Goal: Task Accomplishment & Management: Manage account settings

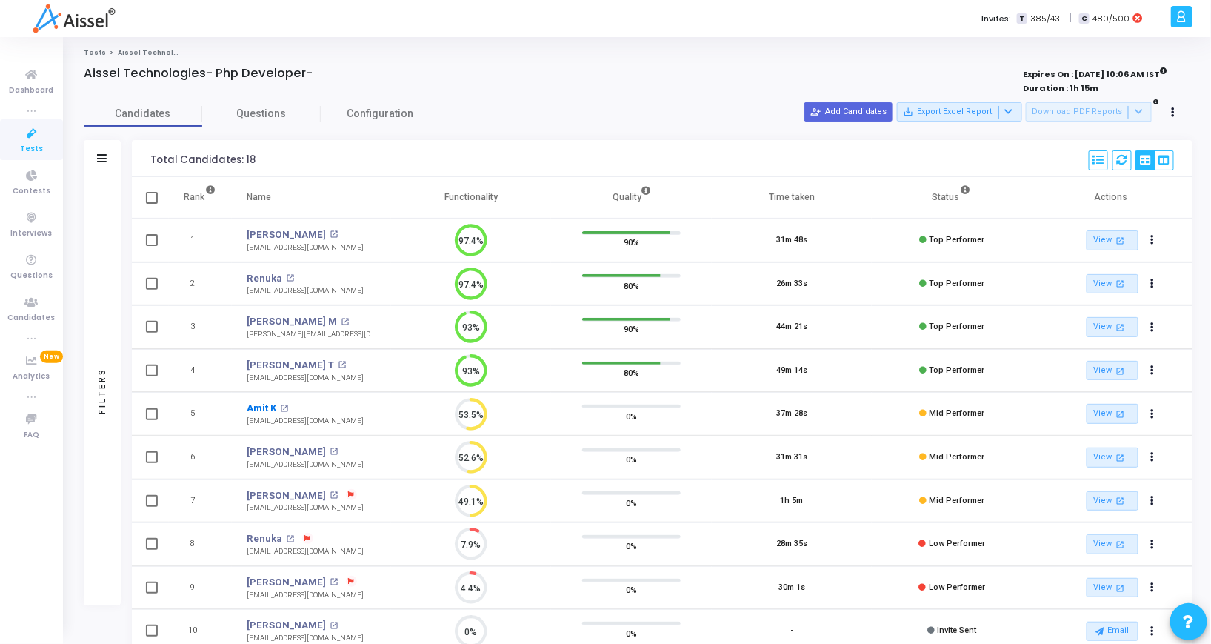
click at [266, 409] on link "Amit K" at bounding box center [262, 408] width 30 height 15
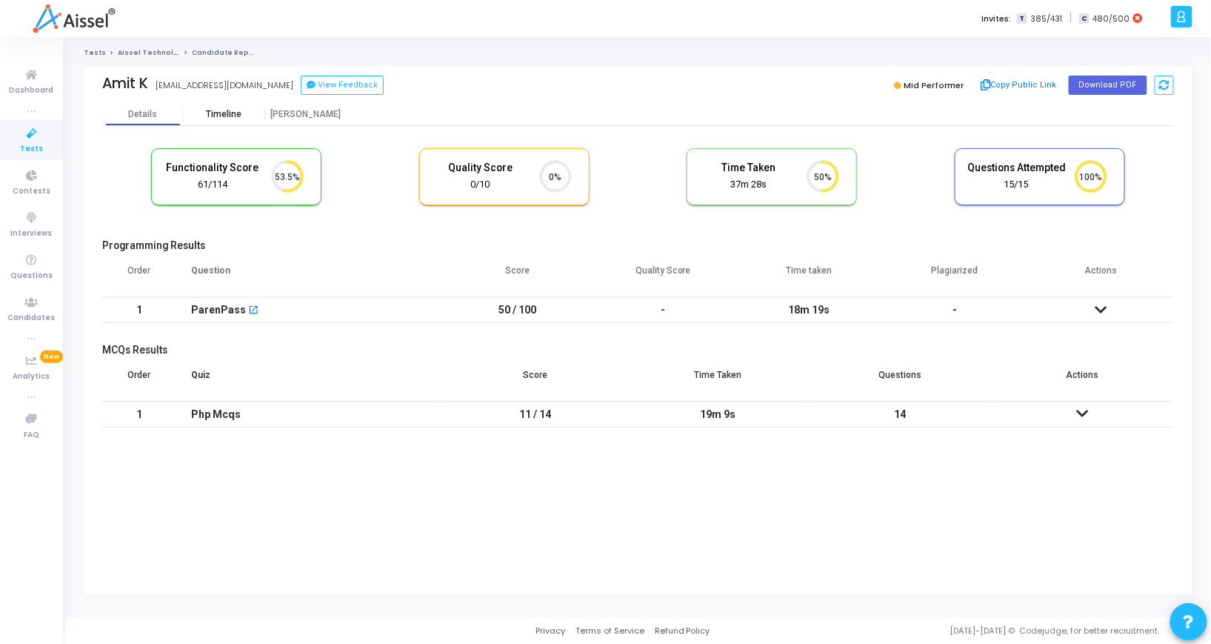
click at [211, 110] on div "Timeline" at bounding box center [225, 114] width 36 height 11
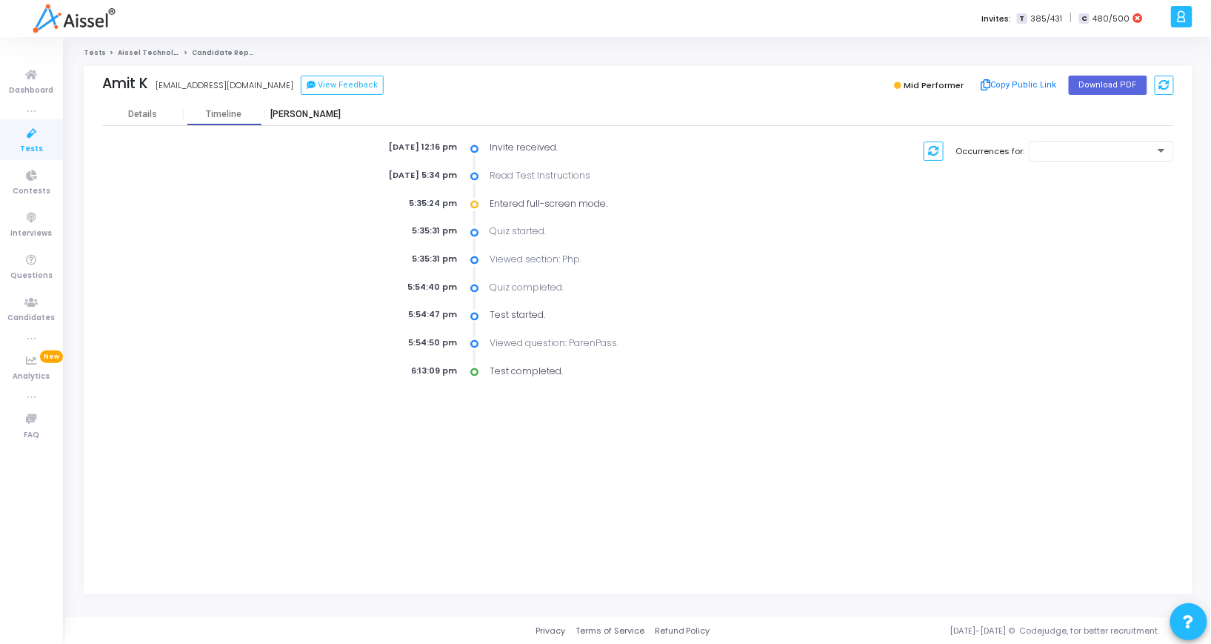
click at [298, 107] on div "Proctor" at bounding box center [306, 114] width 82 height 22
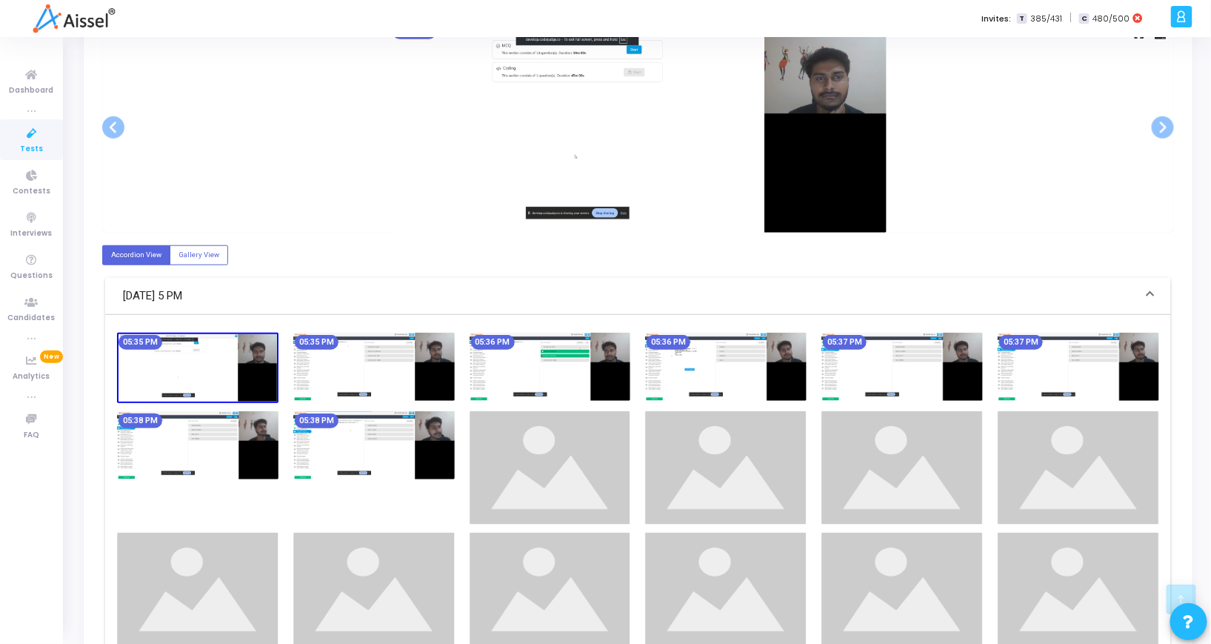
click at [836, 149] on img at bounding box center [638, 127] width 496 height 210
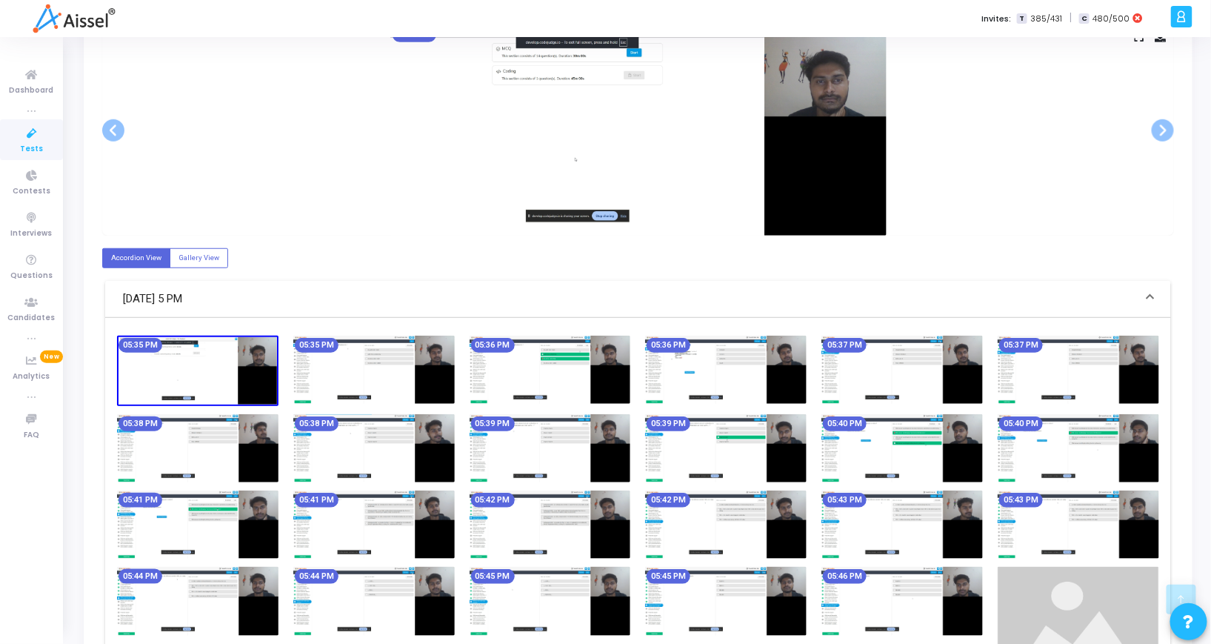
click at [596, 385] on img at bounding box center [551, 370] width 162 height 68
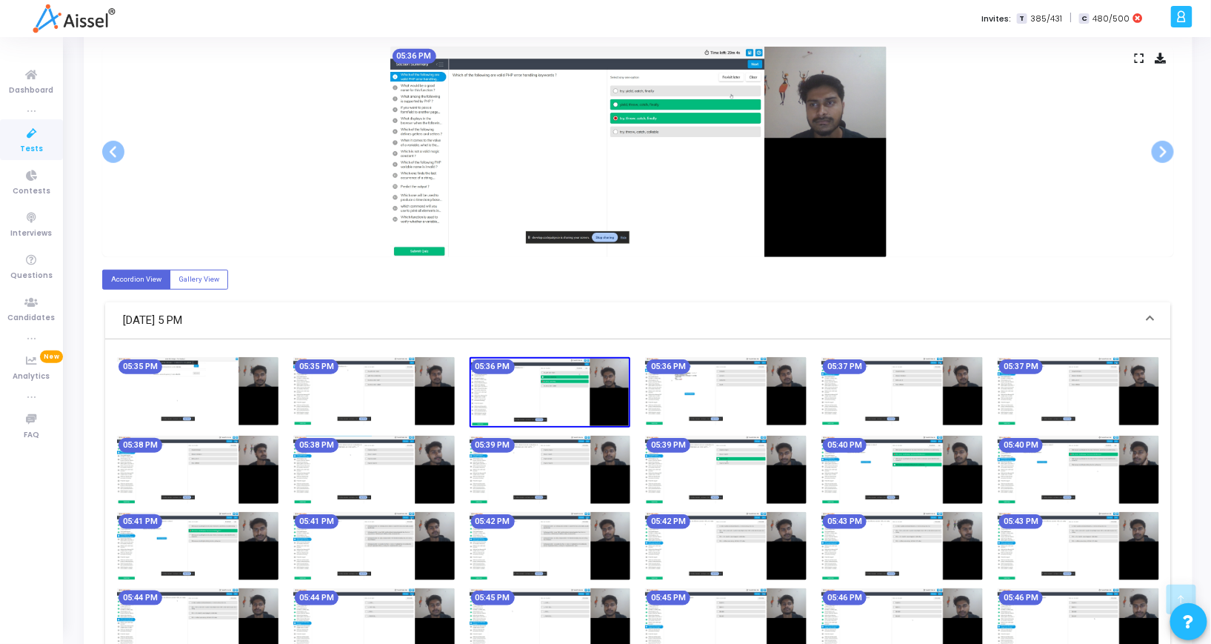
click at [603, 456] on img at bounding box center [551, 470] width 162 height 68
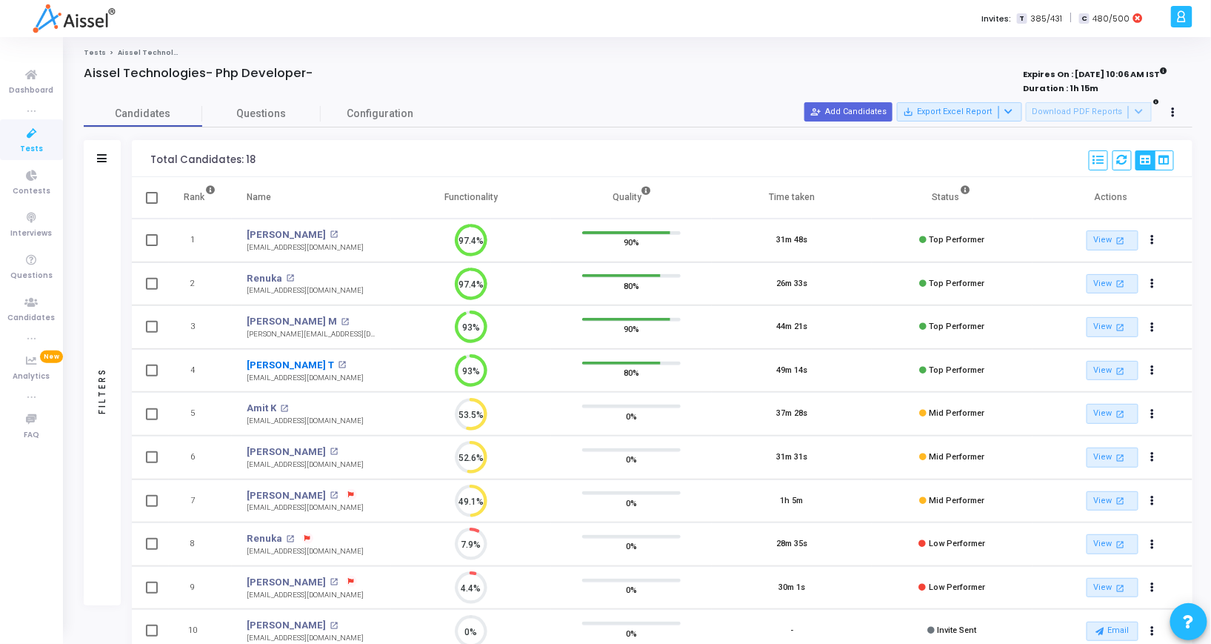
click at [284, 368] on link "[PERSON_NAME] T" at bounding box center [290, 365] width 87 height 15
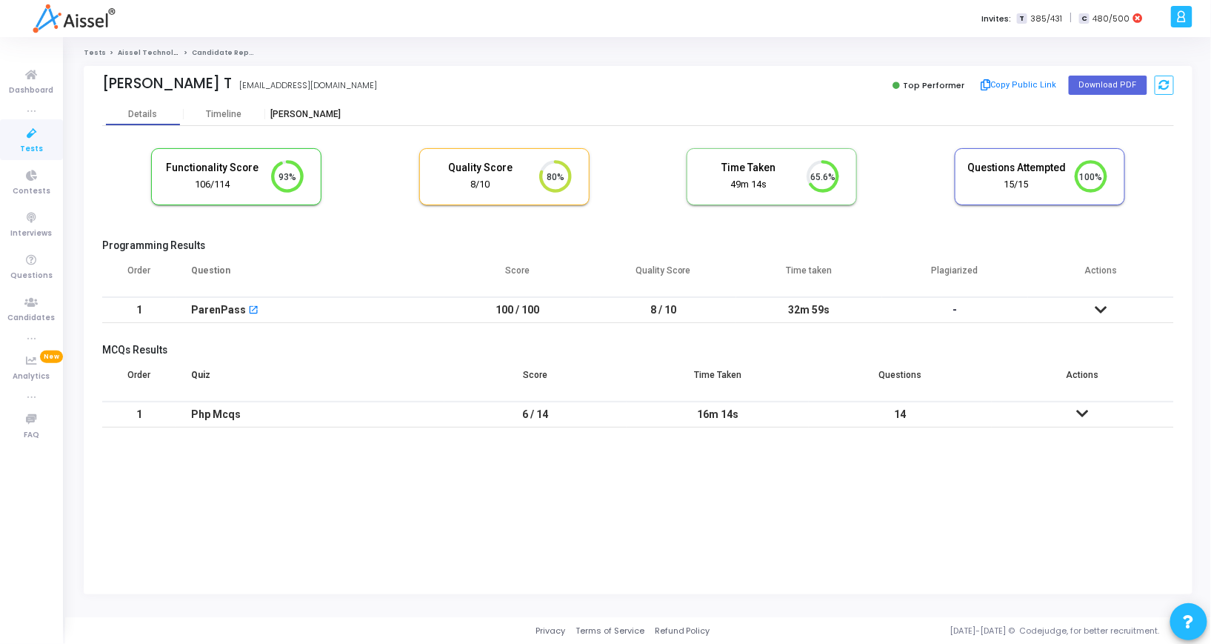
click at [310, 116] on div "Proctor" at bounding box center [306, 114] width 82 height 11
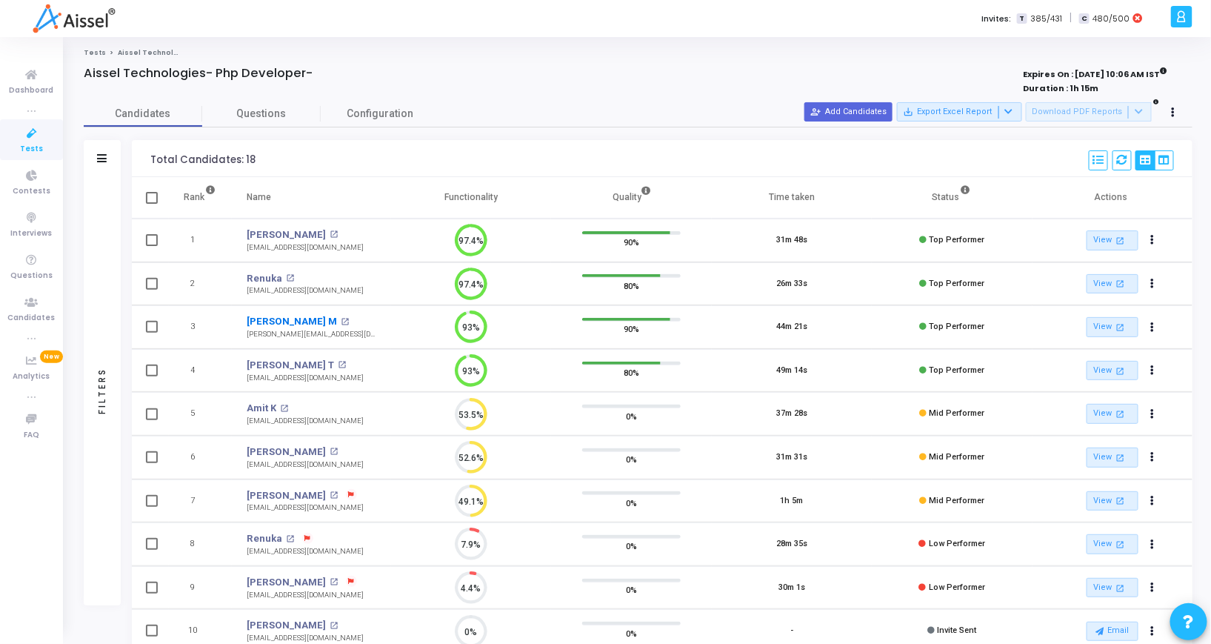
click at [276, 316] on link "[PERSON_NAME] M" at bounding box center [292, 321] width 90 height 15
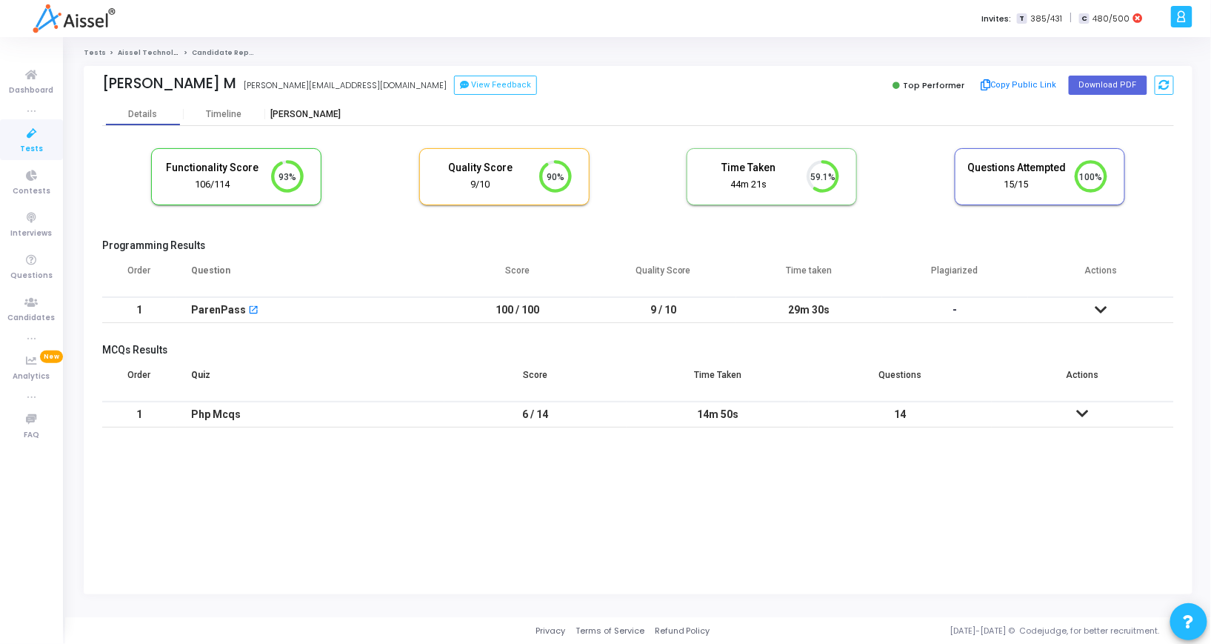
click at [313, 118] on div "Proctor" at bounding box center [306, 114] width 82 height 11
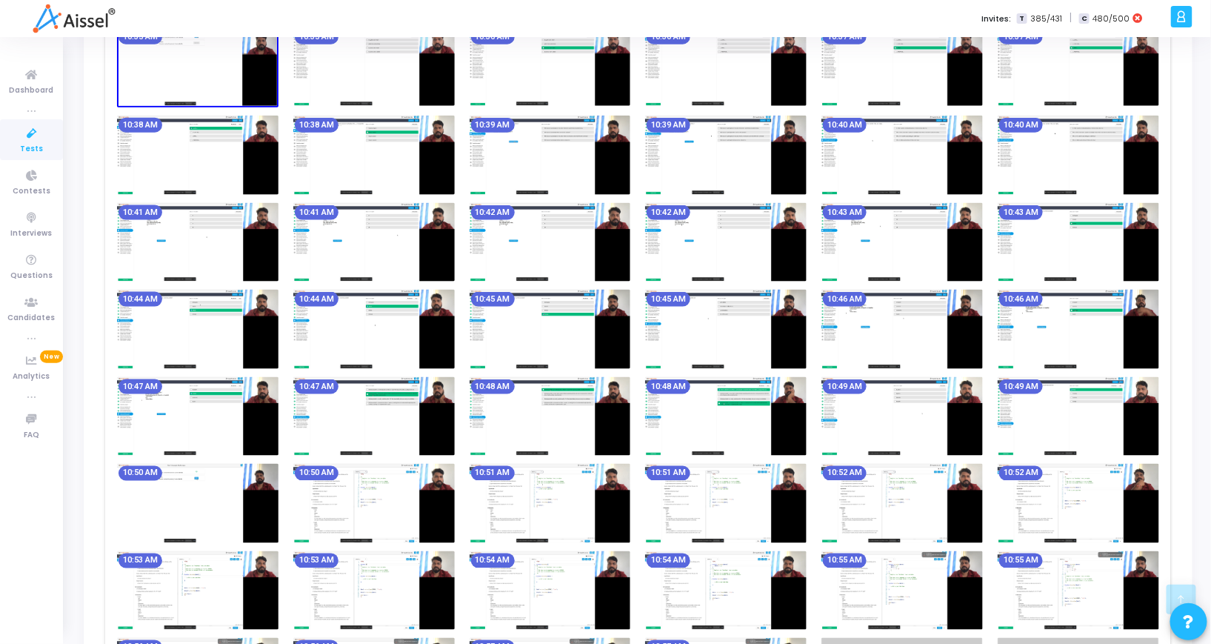
click at [959, 582] on img at bounding box center [903, 590] width 162 height 79
